Goal: Task Accomplishment & Management: Manage account settings

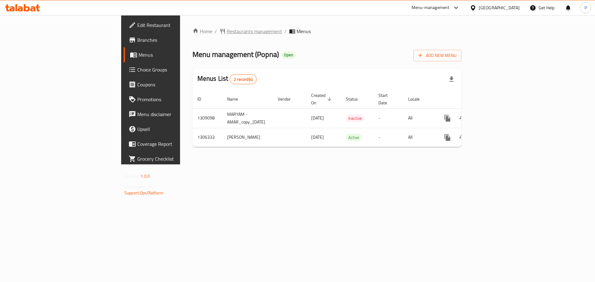
click at [227, 33] on span "Restaurants management" at bounding box center [254, 31] width 55 height 7
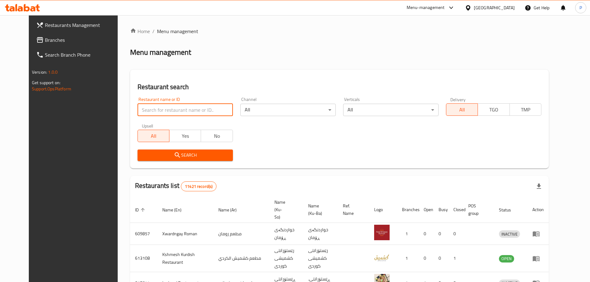
click at [204, 108] on input "search" at bounding box center [185, 110] width 95 height 12
type input "[PERSON_NAME]"
click button "Search" at bounding box center [185, 155] width 95 height 11
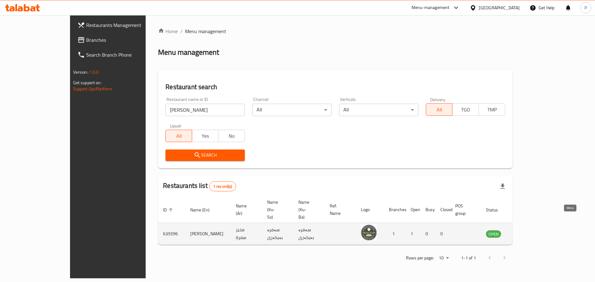
click at [526, 230] on icon "enhanced table" at bounding box center [521, 233] width 7 height 7
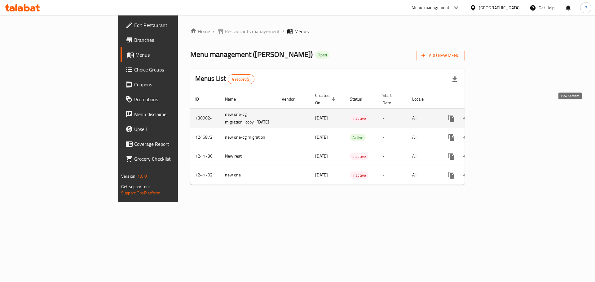
click at [499, 116] on icon "enhanced table" at bounding box center [496, 119] width 6 height 6
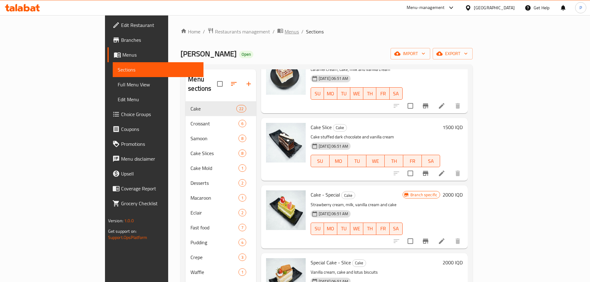
click at [285, 31] on span "Menus" at bounding box center [292, 31] width 14 height 7
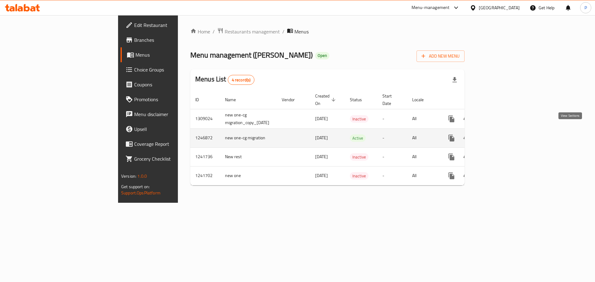
click at [500, 134] on icon "enhanced table" at bounding box center [495, 137] width 7 height 7
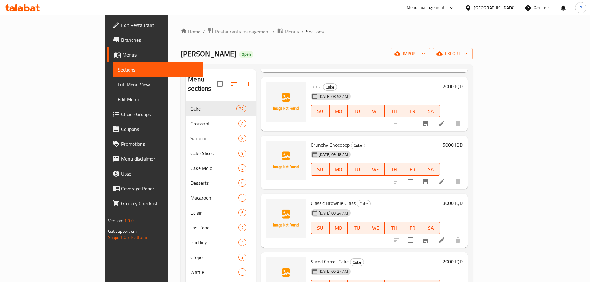
scroll to position [2029, 0]
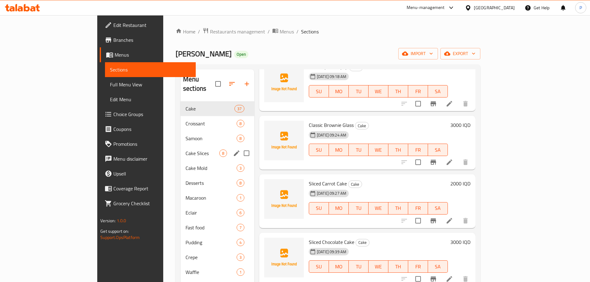
click at [181, 146] on div "Cake Slices 8" at bounding box center [218, 153] width 74 height 15
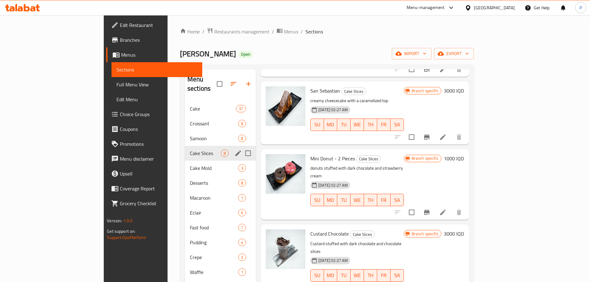
scroll to position [205, 0]
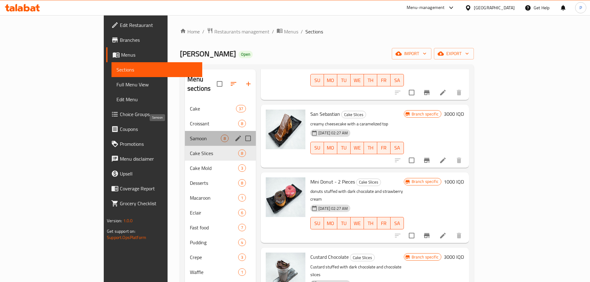
click at [190, 135] on span "Samoon" at bounding box center [205, 138] width 31 height 7
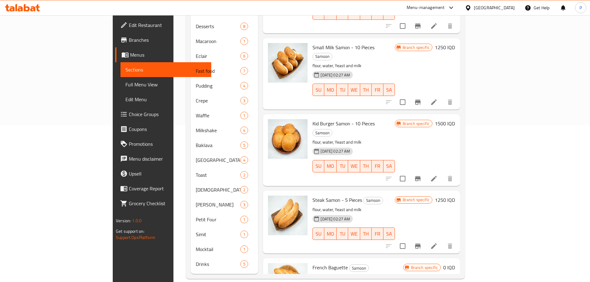
scroll to position [205, 0]
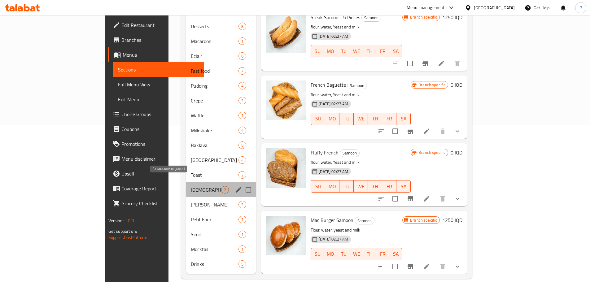
click at [191, 186] on span "[DEMOGRAPHIC_DATA]" at bounding box center [206, 189] width 30 height 7
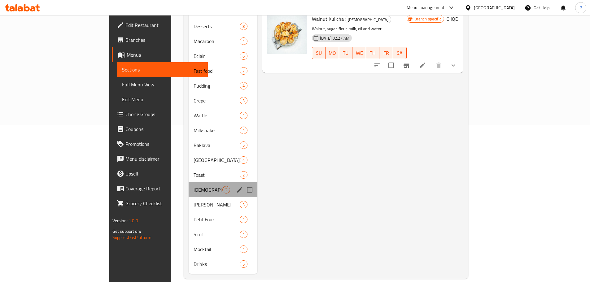
click at [189, 187] on div "[DEMOGRAPHIC_DATA] 2" at bounding box center [223, 189] width 69 height 15
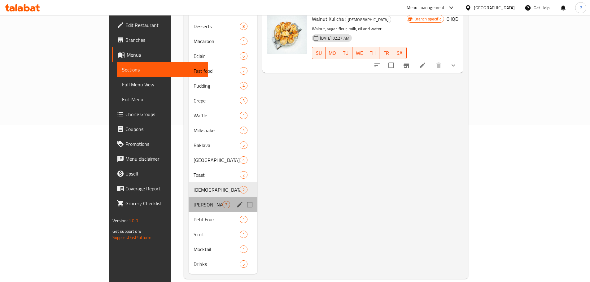
click at [189, 197] on div "Barazek 3" at bounding box center [223, 204] width 69 height 15
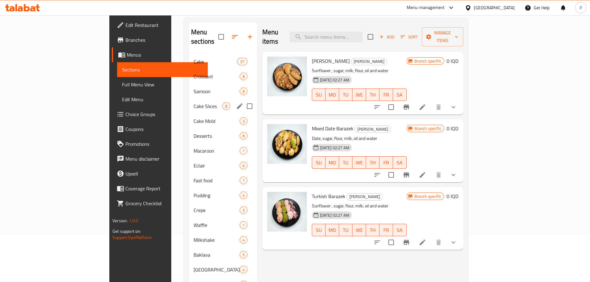
scroll to position [2, 0]
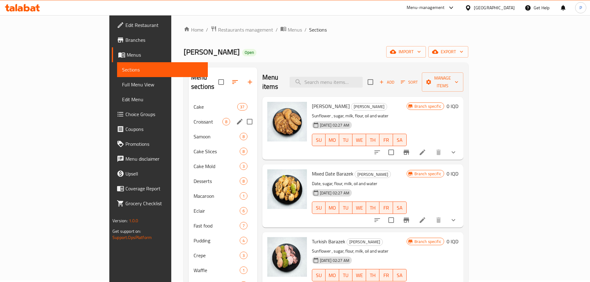
click at [189, 117] on div "Croissant 8" at bounding box center [223, 121] width 69 height 15
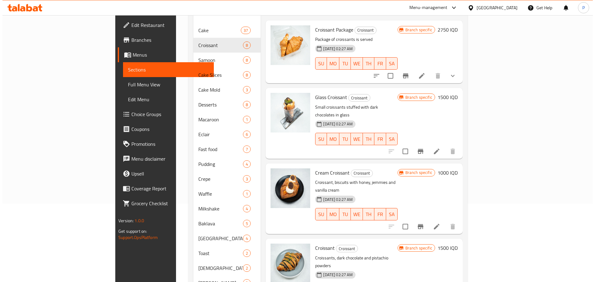
scroll to position [33, 0]
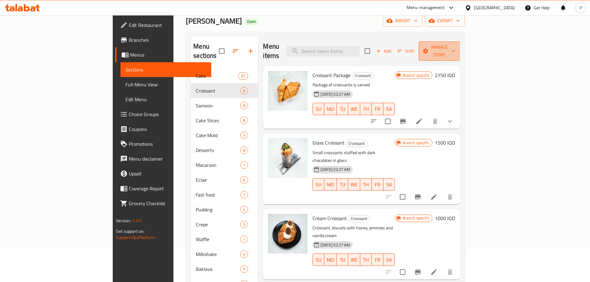
click at [460, 52] on button "Manage items" at bounding box center [440, 51] width 42 height 19
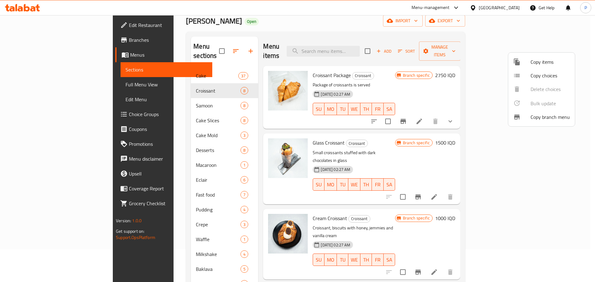
click at [543, 24] on div at bounding box center [297, 141] width 595 height 282
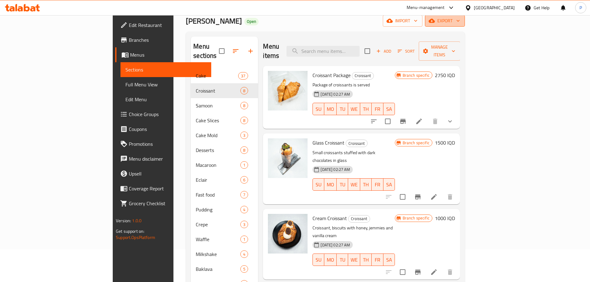
click at [460, 22] on span "export" at bounding box center [445, 21] width 30 height 8
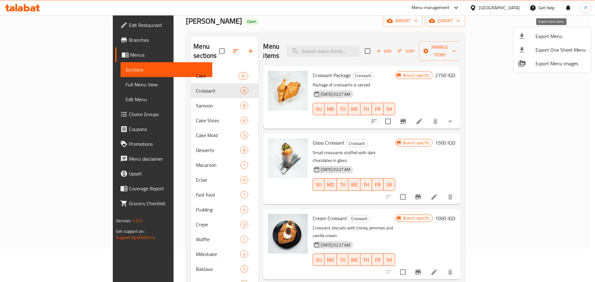
click at [551, 35] on span "Export Menu" at bounding box center [560, 36] width 50 height 7
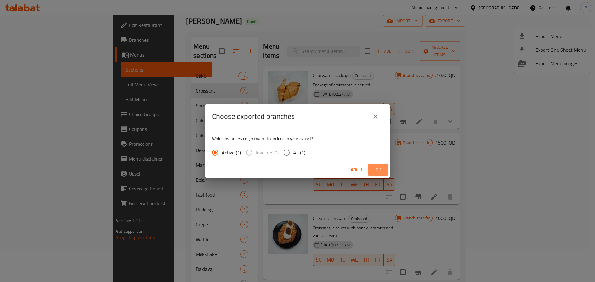
click at [380, 174] on button "Ok" at bounding box center [378, 169] width 20 height 11
